Goal: Use online tool/utility: Utilize a website feature to perform a specific function

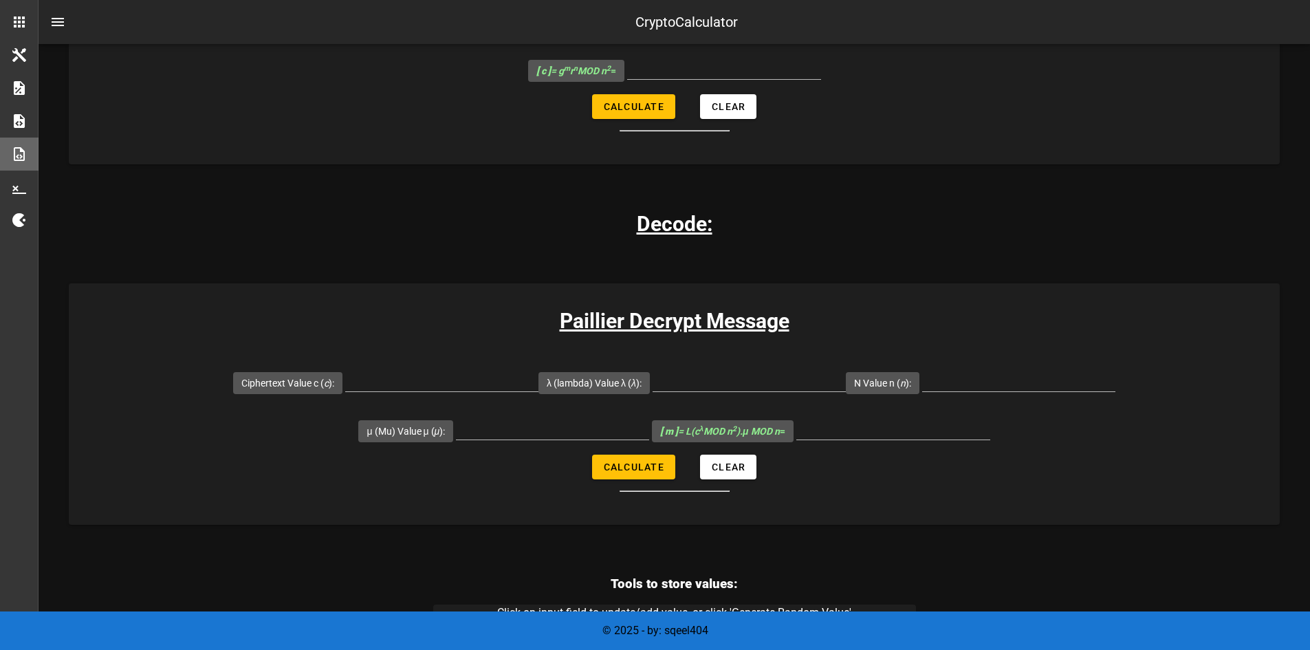
scroll to position [1025, 0]
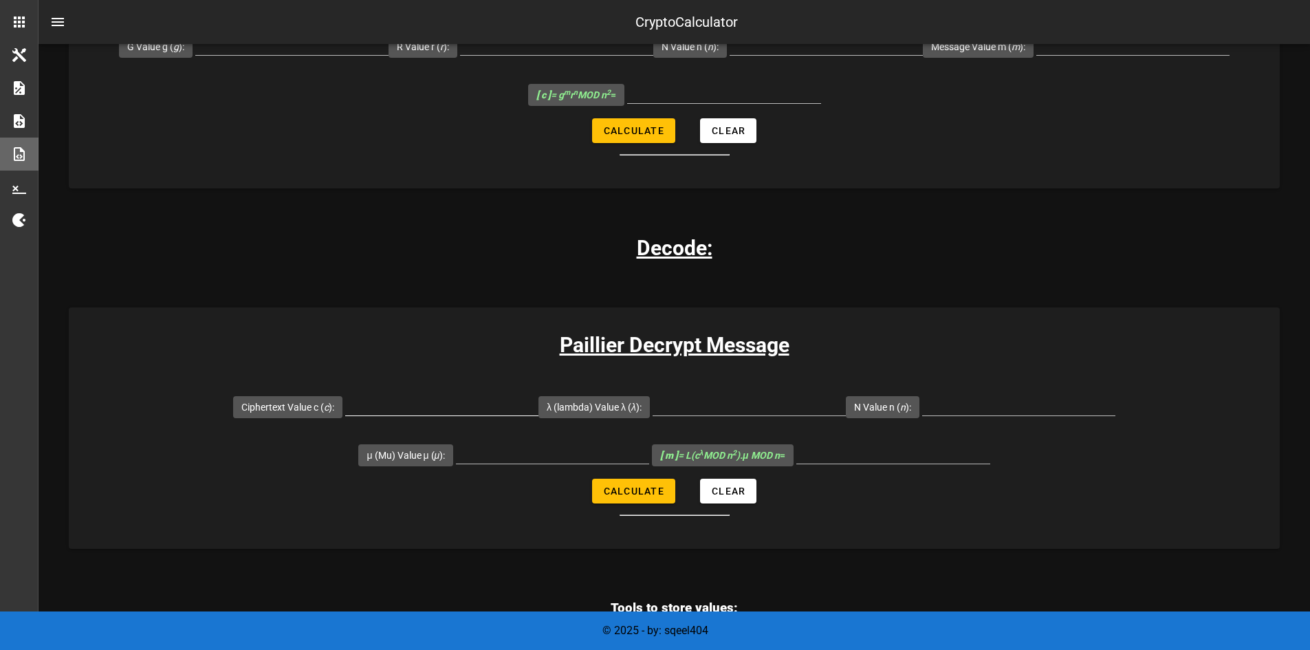
click at [345, 408] on input "Ciphertext Value c ( c ):" at bounding box center [441, 404] width 193 height 22
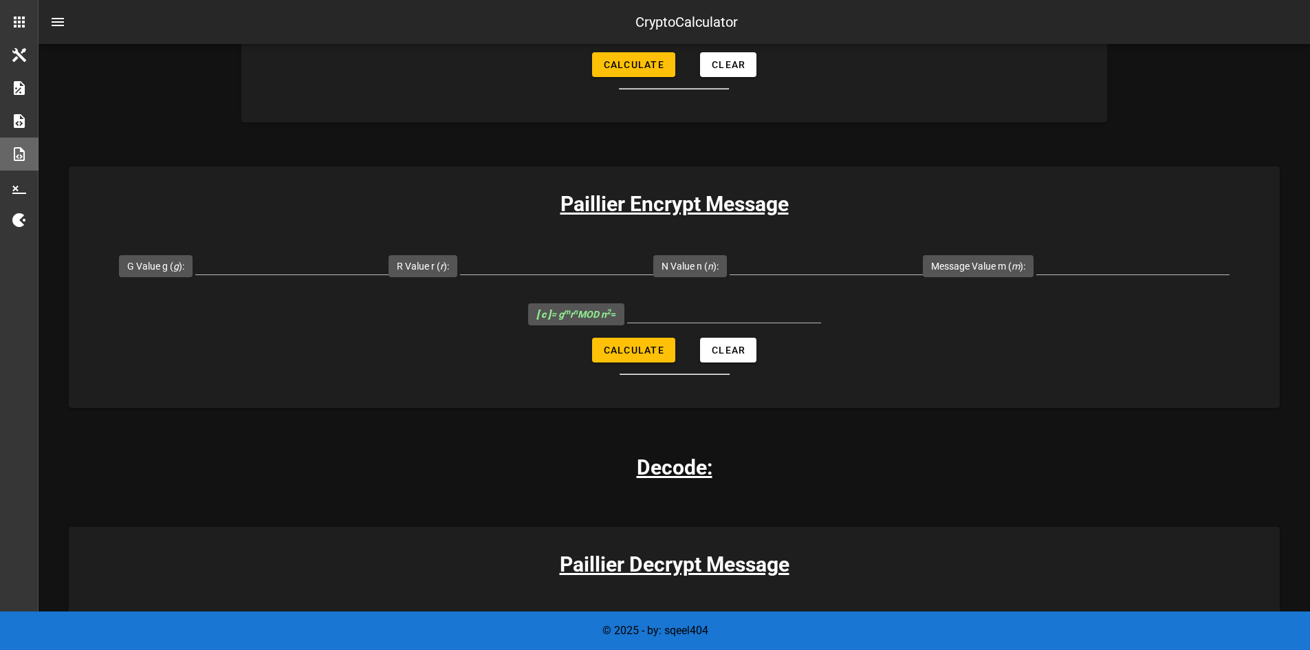
scroll to position [682, 0]
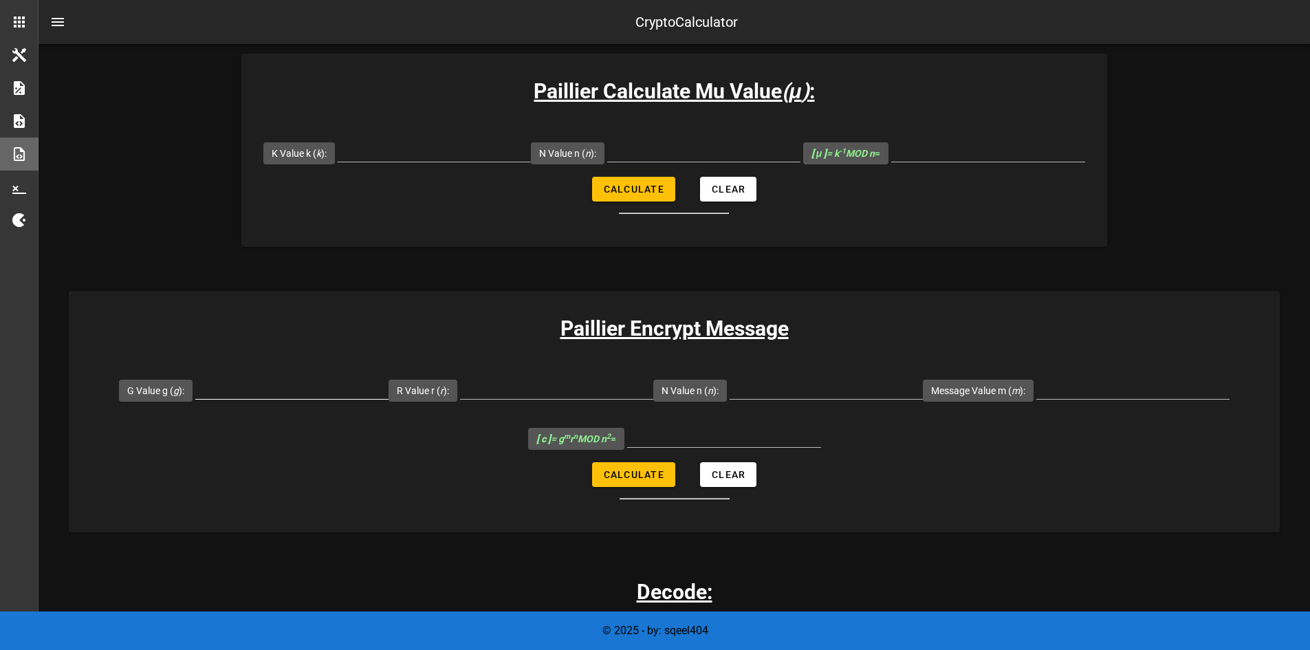
click at [314, 389] on input "G Value g ( g ):" at bounding box center [291, 388] width 193 height 22
click at [543, 388] on input "R Value r ( r ):" at bounding box center [556, 388] width 193 height 22
click at [814, 382] on input "N Value n ( n ):" at bounding box center [826, 388] width 193 height 22
click at [1111, 389] on input "Message Value m ( m ):" at bounding box center [1133, 388] width 193 height 22
click at [299, 387] on input "G Value g ( g ):" at bounding box center [291, 388] width 193 height 22
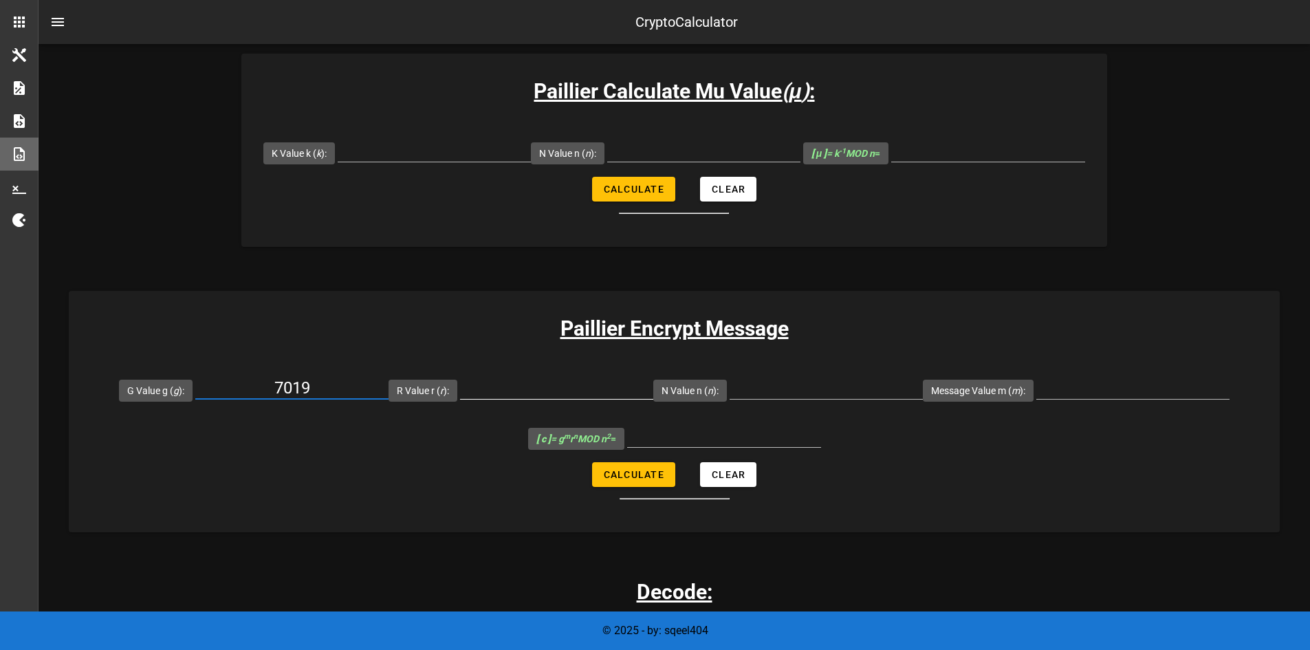
type input "7019"
click at [563, 388] on input "R Value r ( r ):" at bounding box center [556, 388] width 193 height 22
type input "71"
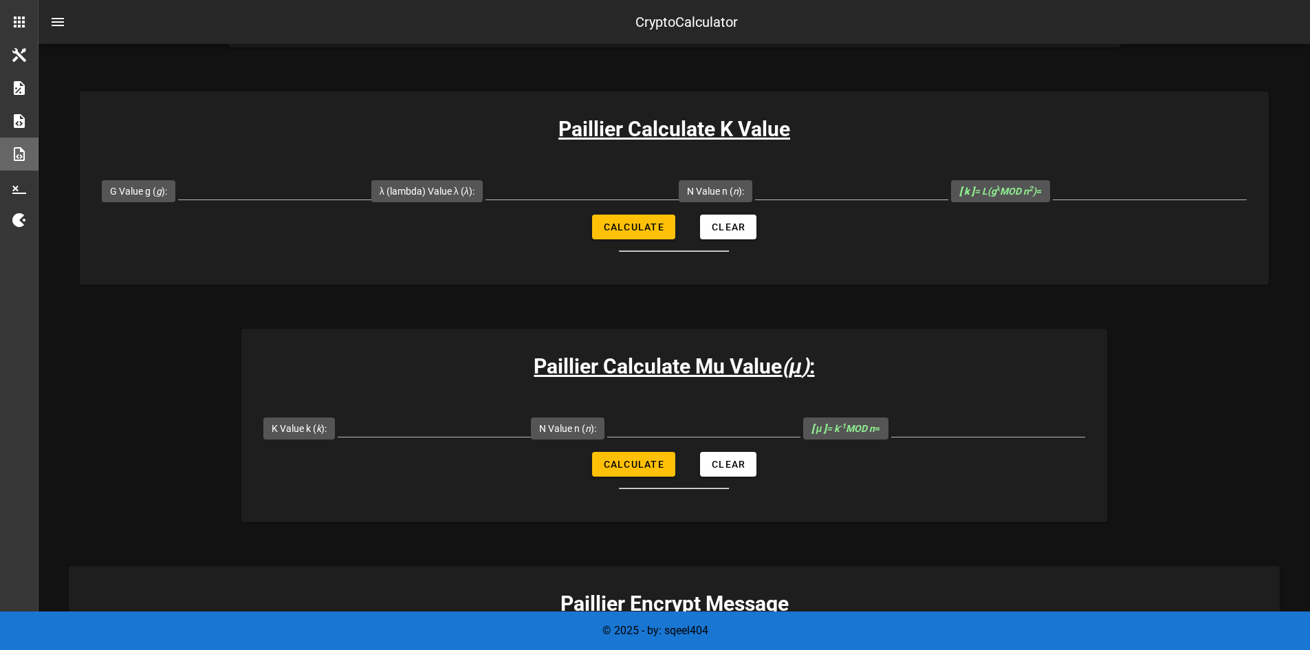
scroll to position [613, 0]
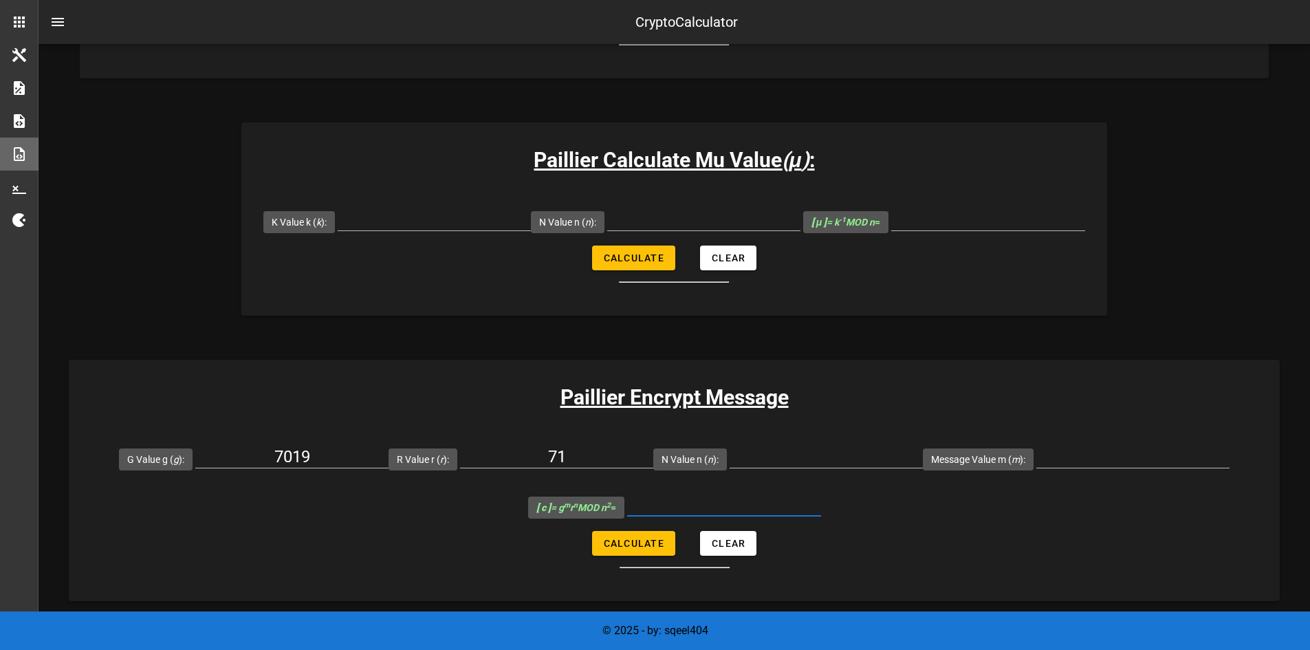
click at [675, 510] on input "[ c ] = g m r n MOD n 2 =" at bounding box center [724, 505] width 194 height 22
click at [772, 457] on input "N Value n ( n ):" at bounding box center [826, 457] width 193 height 22
type input "6527"
click at [1086, 456] on input "Message Value m ( m ):" at bounding box center [1133, 457] width 193 height 22
type input "256"
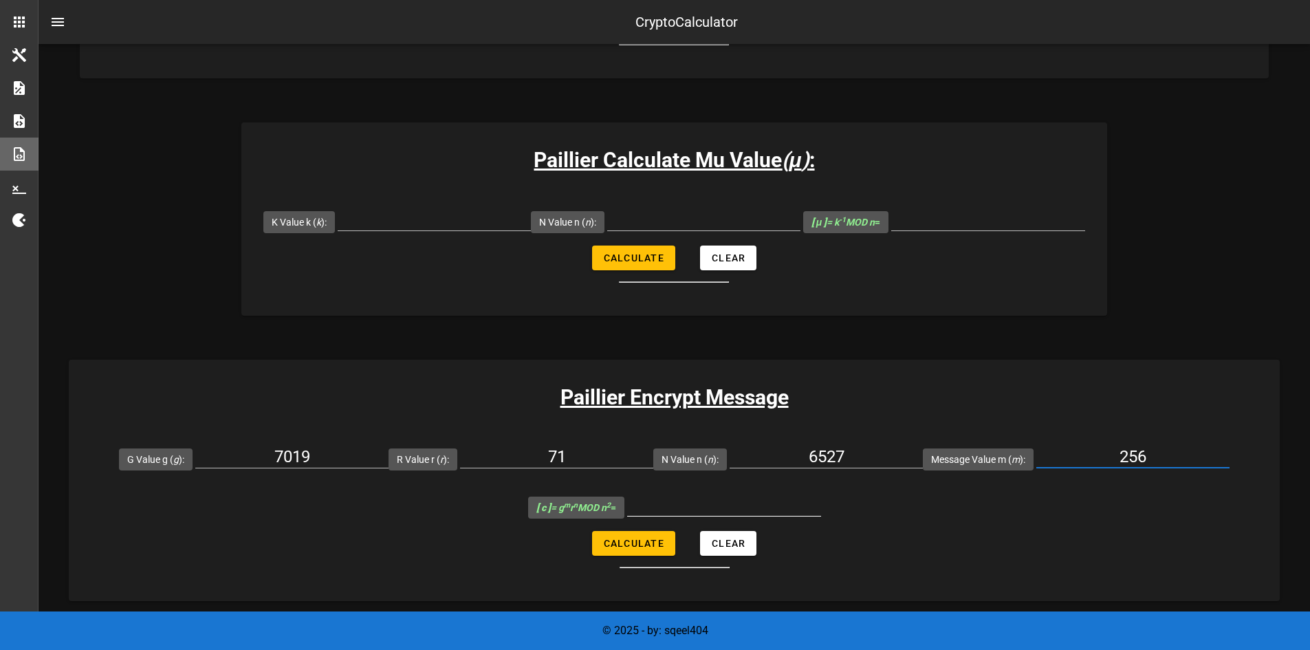
click at [757, 507] on input "[ c ] = g m r n MOD n 2 =" at bounding box center [724, 505] width 194 height 22
click at [708, 504] on input "[ c ] = g m r n MOD n 2 =" at bounding box center [724, 505] width 194 height 22
click at [647, 540] on span "Calculate" at bounding box center [633, 543] width 61 height 11
type input "22787030"
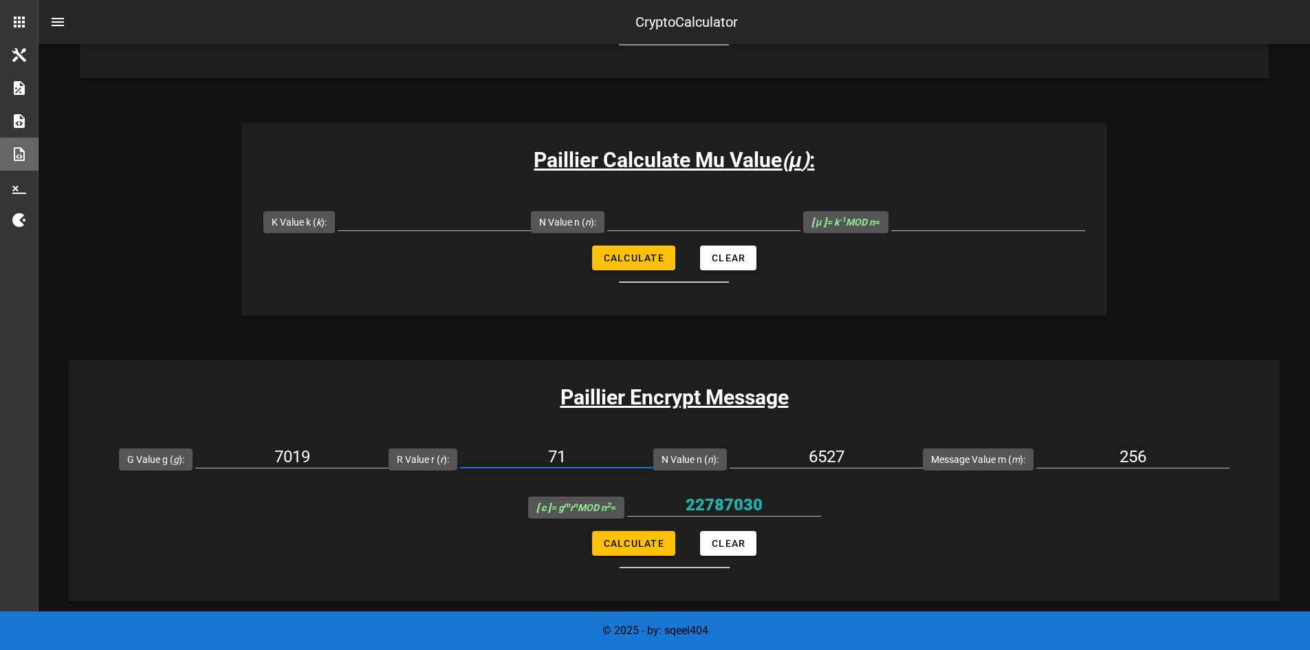
click at [609, 457] on input "71" at bounding box center [556, 457] width 193 height 22
type input "72"
click at [639, 552] on button "Calculate" at bounding box center [633, 543] width 83 height 25
type input "6155676"
click at [602, 459] on input "72" at bounding box center [556, 457] width 193 height 22
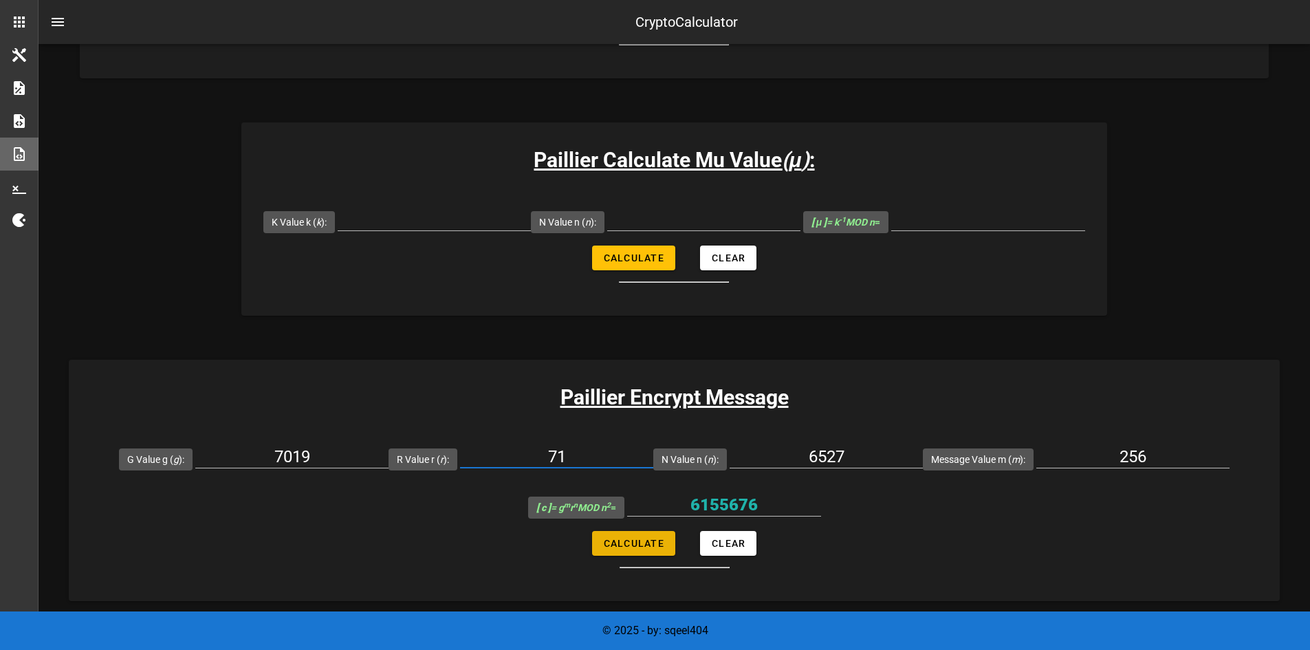
type input "71"
click at [640, 538] on span "Calculate" at bounding box center [633, 543] width 61 height 11
type input "22787030"
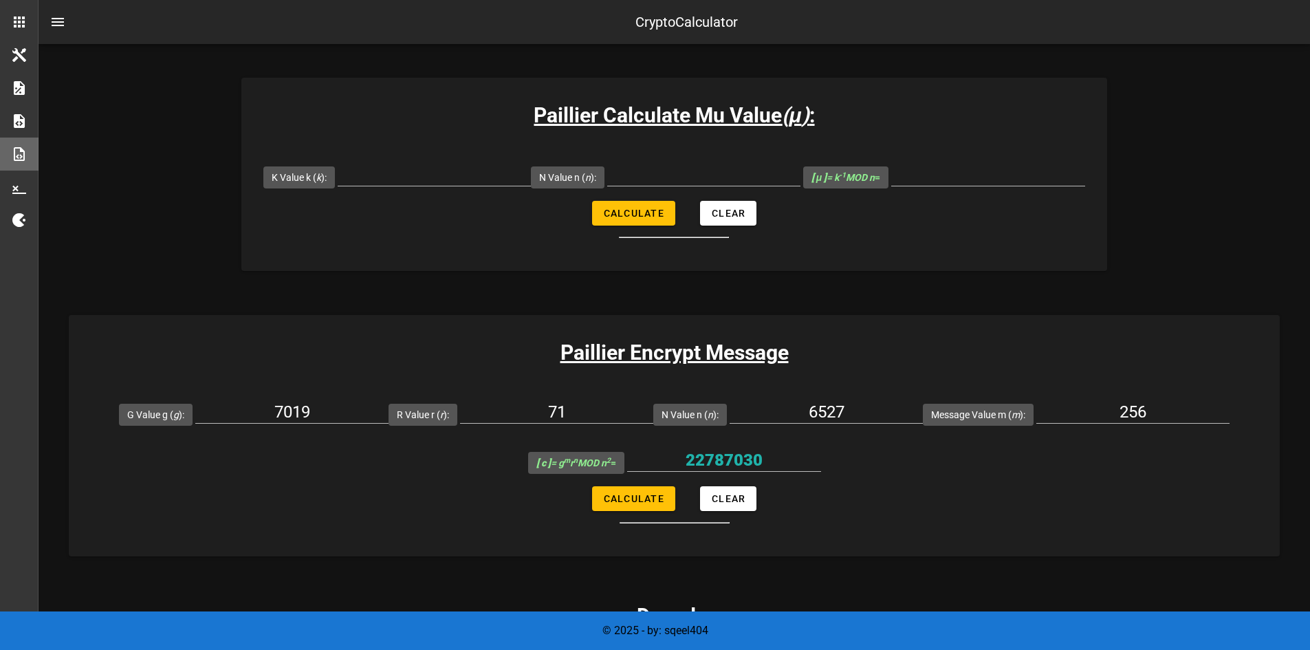
scroll to position [682, 0]
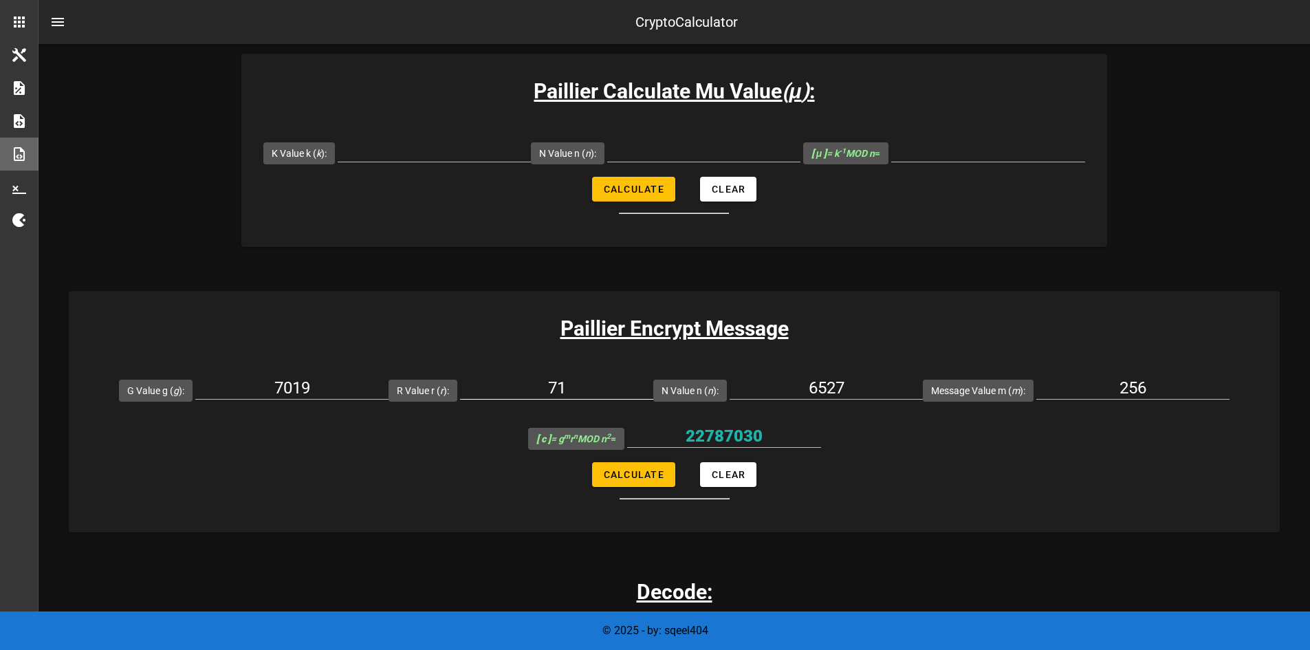
click at [582, 390] on input "71" at bounding box center [556, 388] width 193 height 22
type input "73"
click at [626, 471] on span "Calculate" at bounding box center [633, 474] width 61 height 11
type input "26435665"
click at [581, 384] on input "73" at bounding box center [556, 388] width 193 height 22
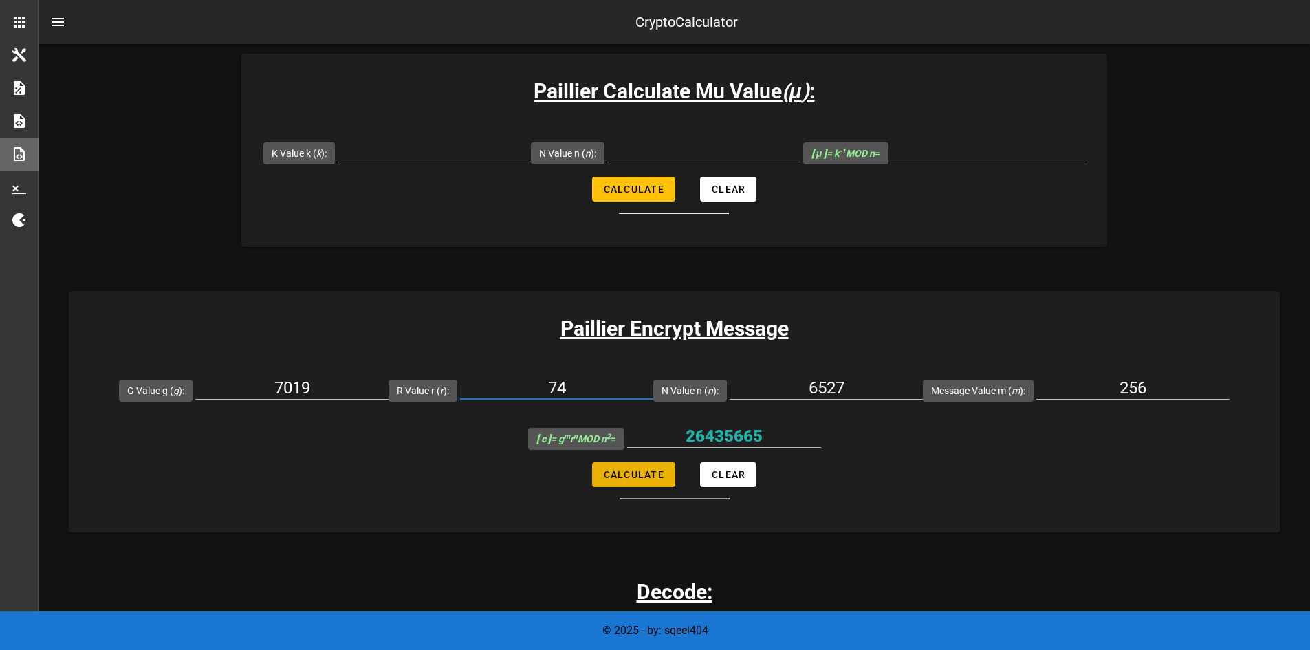
type input "74"
click at [619, 469] on span "Calculate" at bounding box center [633, 474] width 61 height 11
type input "5713316"
drag, startPoint x: 1143, startPoint y: 387, endPoint x: 1088, endPoint y: 383, distance: 55.2
click at [1088, 383] on input "256" at bounding box center [1133, 388] width 193 height 22
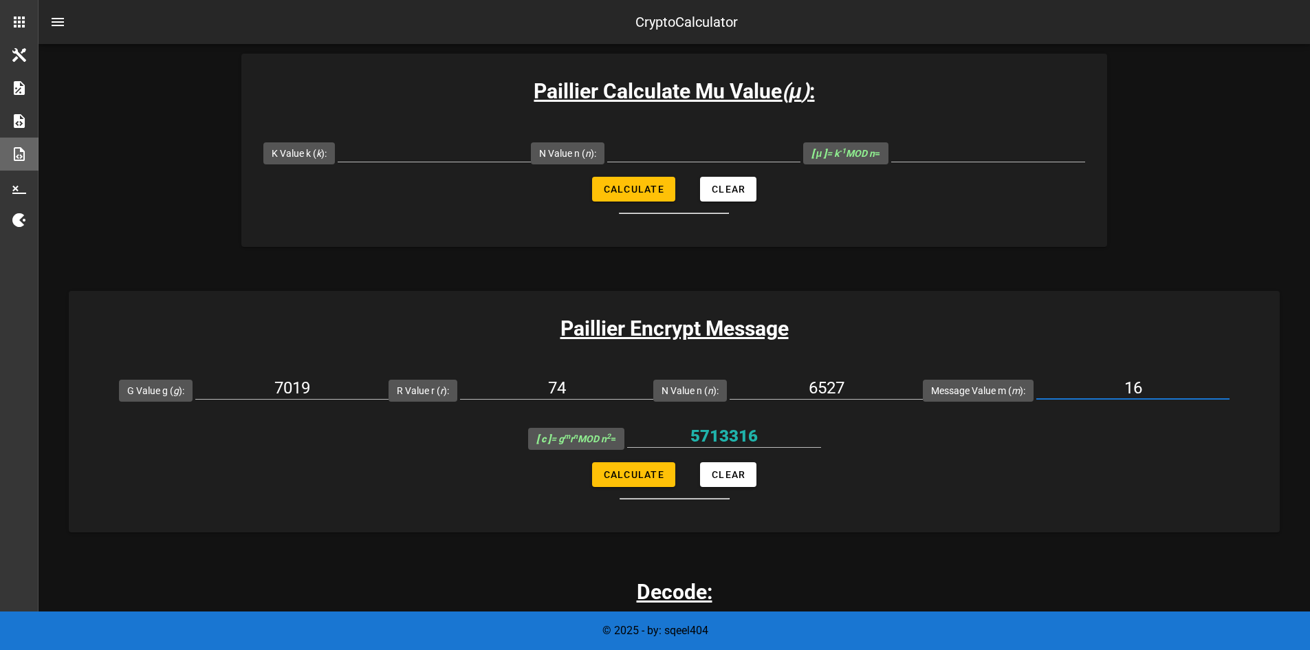
type input "16"
click at [997, 449] on form "G Value g ( g ): 7019 R Value r ( r ): 74 N Value n ( n ): 6527 Message Value m…" at bounding box center [674, 432] width 1211 height 133
click at [598, 384] on input "74" at bounding box center [556, 388] width 193 height 22
type input "75"
click at [629, 481] on button "Calculate" at bounding box center [633, 474] width 83 height 25
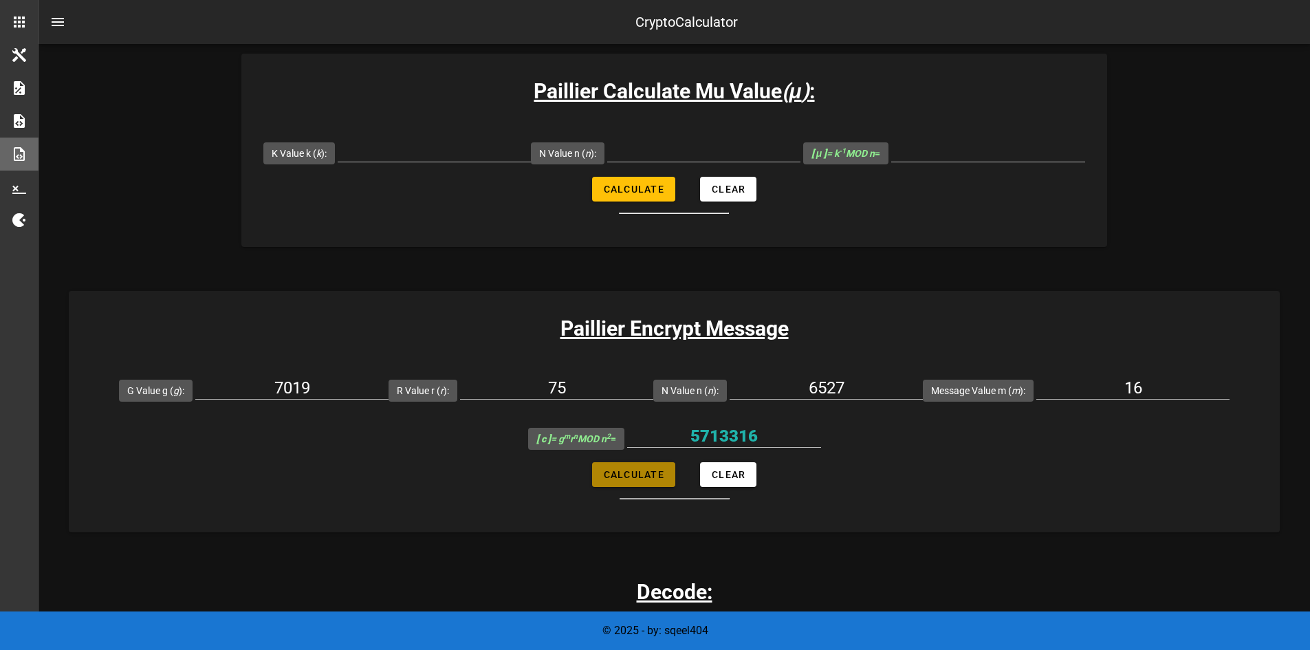
type input "35730009"
click at [589, 389] on input "75" at bounding box center [556, 388] width 193 height 22
type input "76"
click at [618, 476] on span "Calculate" at bounding box center [633, 474] width 61 height 11
type input "22037180"
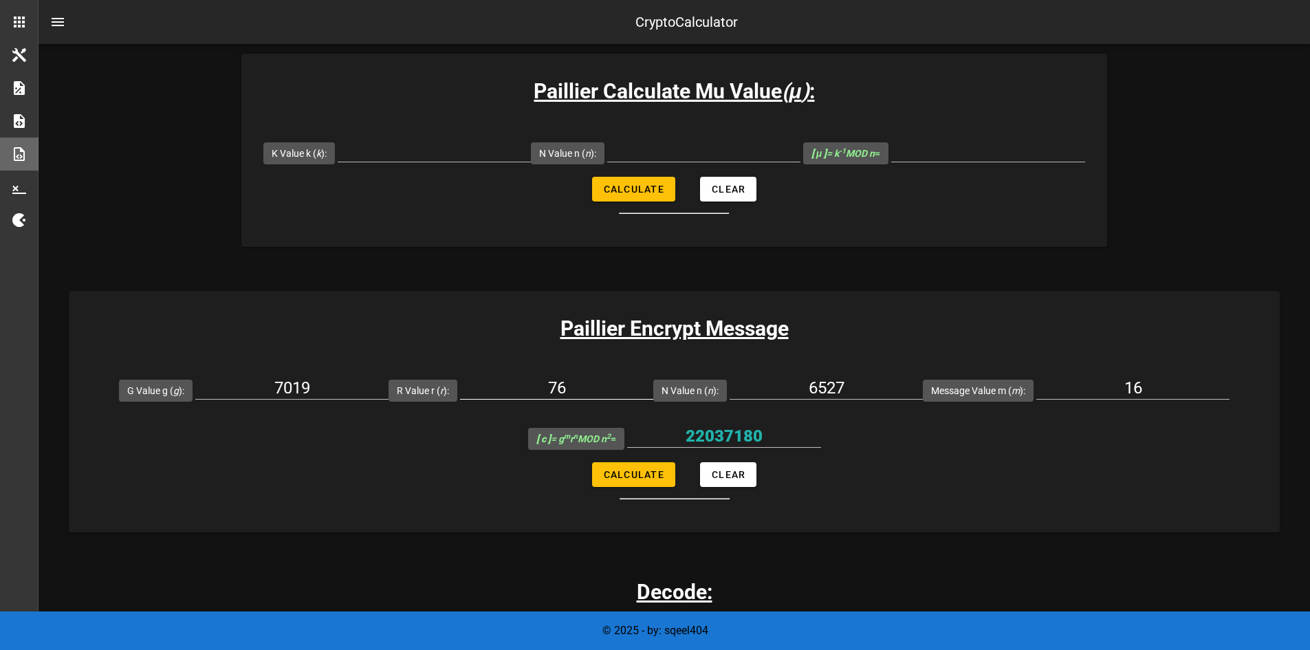
click at [572, 396] on input "76" at bounding box center [556, 388] width 193 height 22
type input "77"
click at [640, 471] on span "Calculate" at bounding box center [633, 474] width 61 height 11
type input "30448834"
click at [1137, 385] on input "16" at bounding box center [1133, 388] width 193 height 22
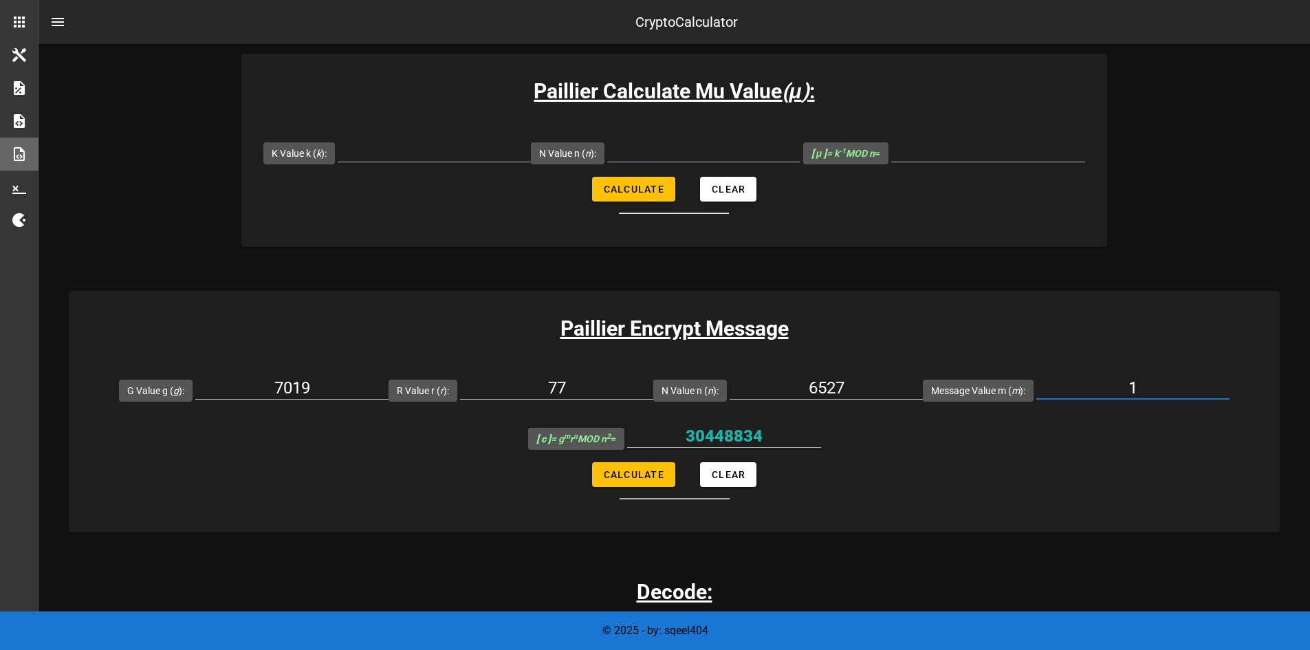
type input "1"
click at [595, 384] on input "77" at bounding box center [556, 388] width 193 height 22
type input "78"
click at [627, 469] on span "Calculate" at bounding box center [633, 474] width 61 height 11
type input "35591"
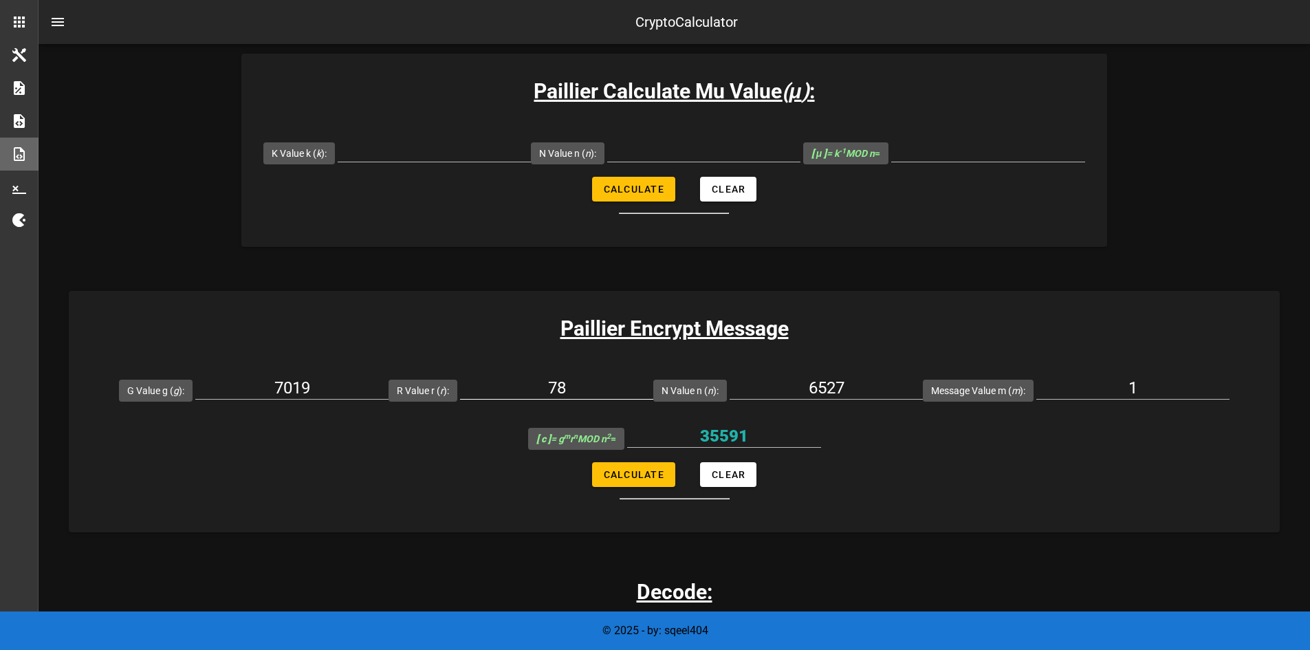
click at [601, 390] on input "78" at bounding box center [556, 388] width 193 height 22
type input "79"
click at [634, 471] on span "Calculate" at bounding box center [633, 474] width 61 height 11
type input "31639803"
click at [600, 391] on input "79" at bounding box center [556, 388] width 193 height 22
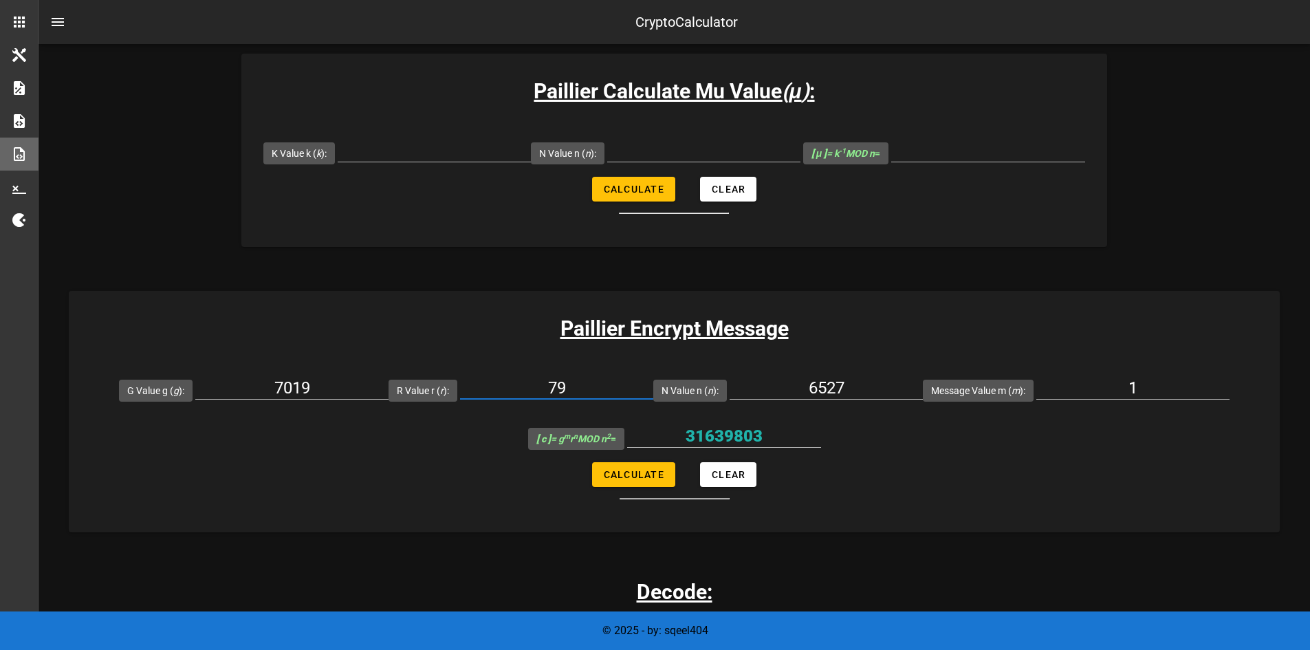
type input "7"
type input "80"
click at [628, 475] on span "Calculate" at bounding box center [633, 474] width 61 height 11
type input "28502453"
drag, startPoint x: 1144, startPoint y: 387, endPoint x: 1098, endPoint y: 391, distance: 45.5
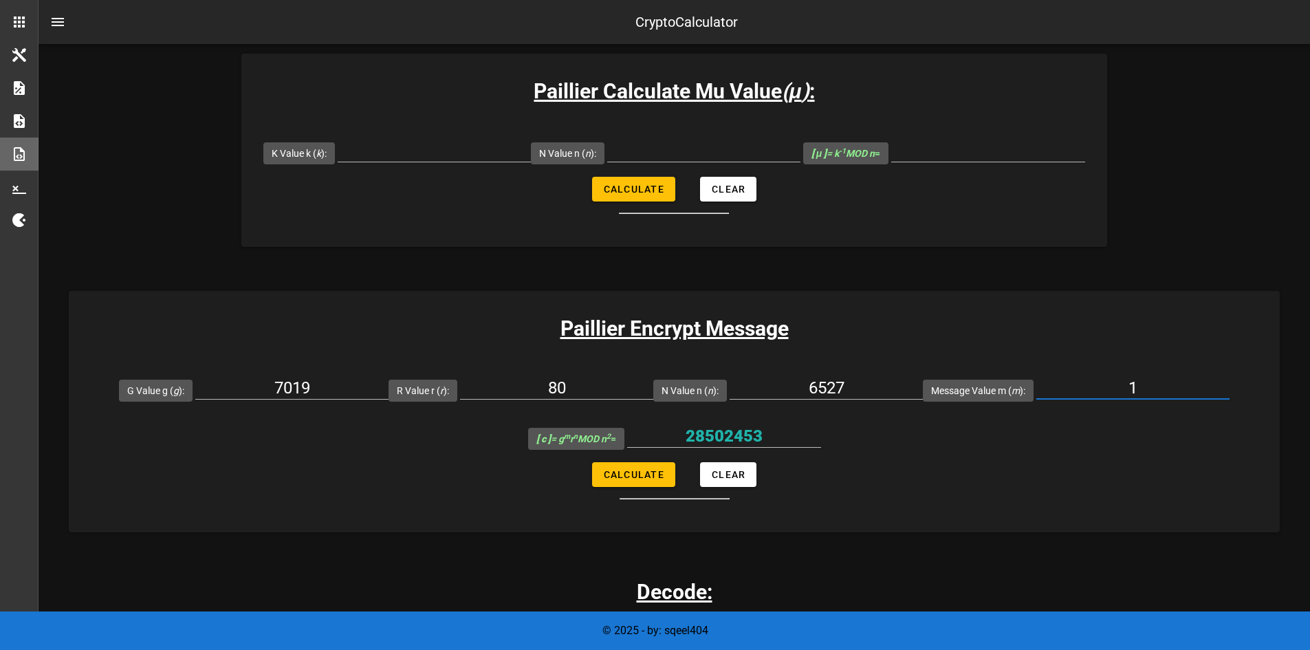
click at [1098, 391] on input "1" at bounding box center [1133, 388] width 193 height 22
drag, startPoint x: 840, startPoint y: 382, endPoint x: 800, endPoint y: 387, distance: 41.0
click at [800, 387] on input "6527" at bounding box center [826, 388] width 193 height 22
drag, startPoint x: 607, startPoint y: 391, endPoint x: 510, endPoint y: 389, distance: 97.7
click at [510, 389] on input "80" at bounding box center [556, 388] width 193 height 22
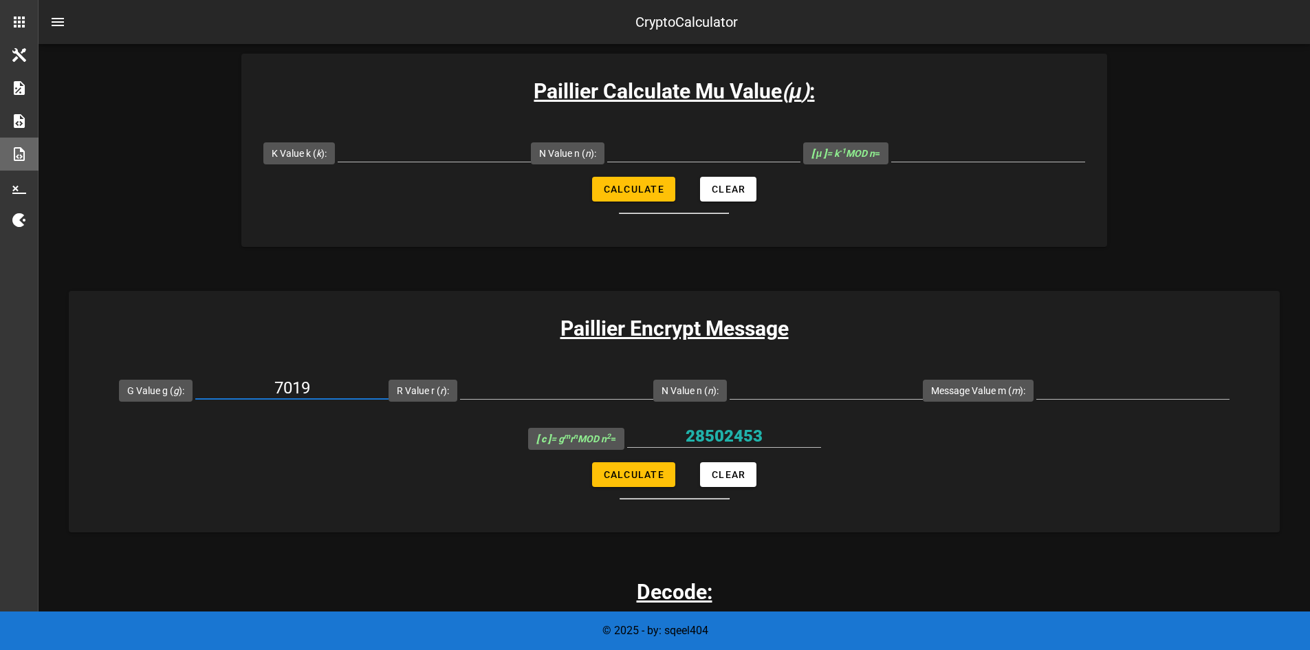
drag, startPoint x: 356, startPoint y: 392, endPoint x: 265, endPoint y: 394, distance: 90.8
click at [265, 394] on input "7019" at bounding box center [291, 388] width 193 height 22
click at [605, 479] on span "Calculate" at bounding box center [633, 474] width 61 height 11
type input "All fields are required"
click at [855, 439] on form "G Value g ( g ): R Value r ( r ): N Value n ( n ): Message Value m ( m ): [ c ]…" at bounding box center [674, 432] width 1211 height 133
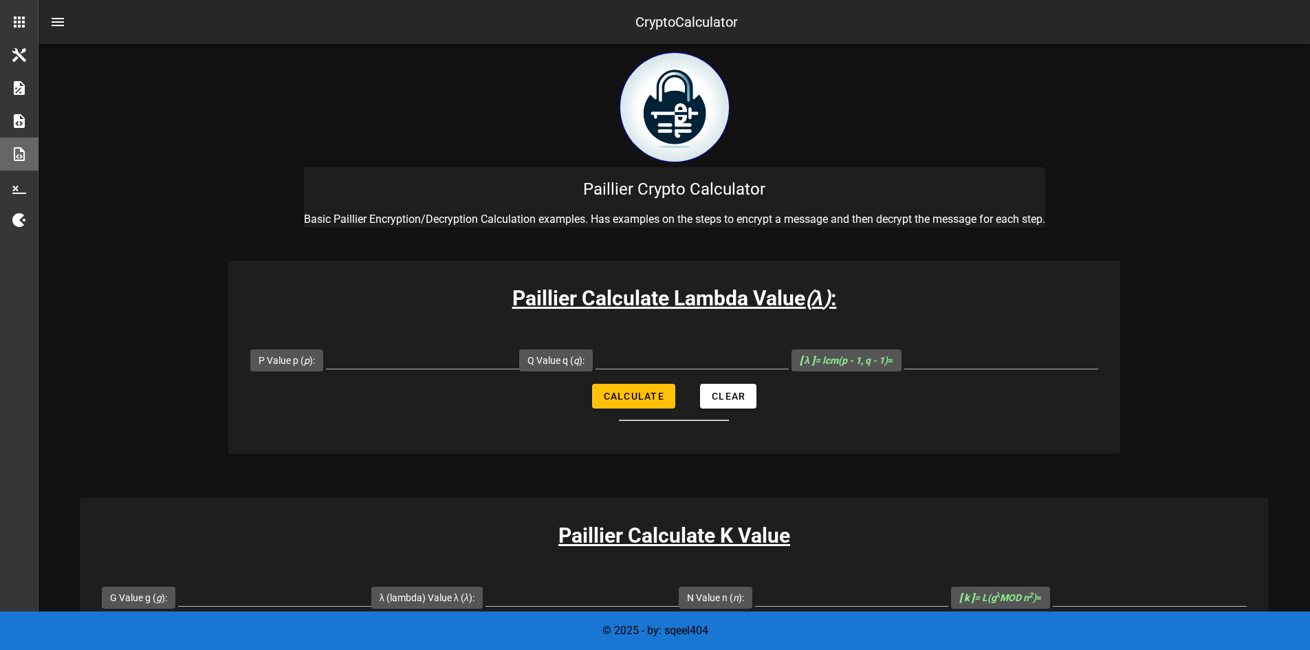
click at [969, 139] on div at bounding box center [674, 109] width 741 height 115
